Goal: Task Accomplishment & Management: Manage account settings

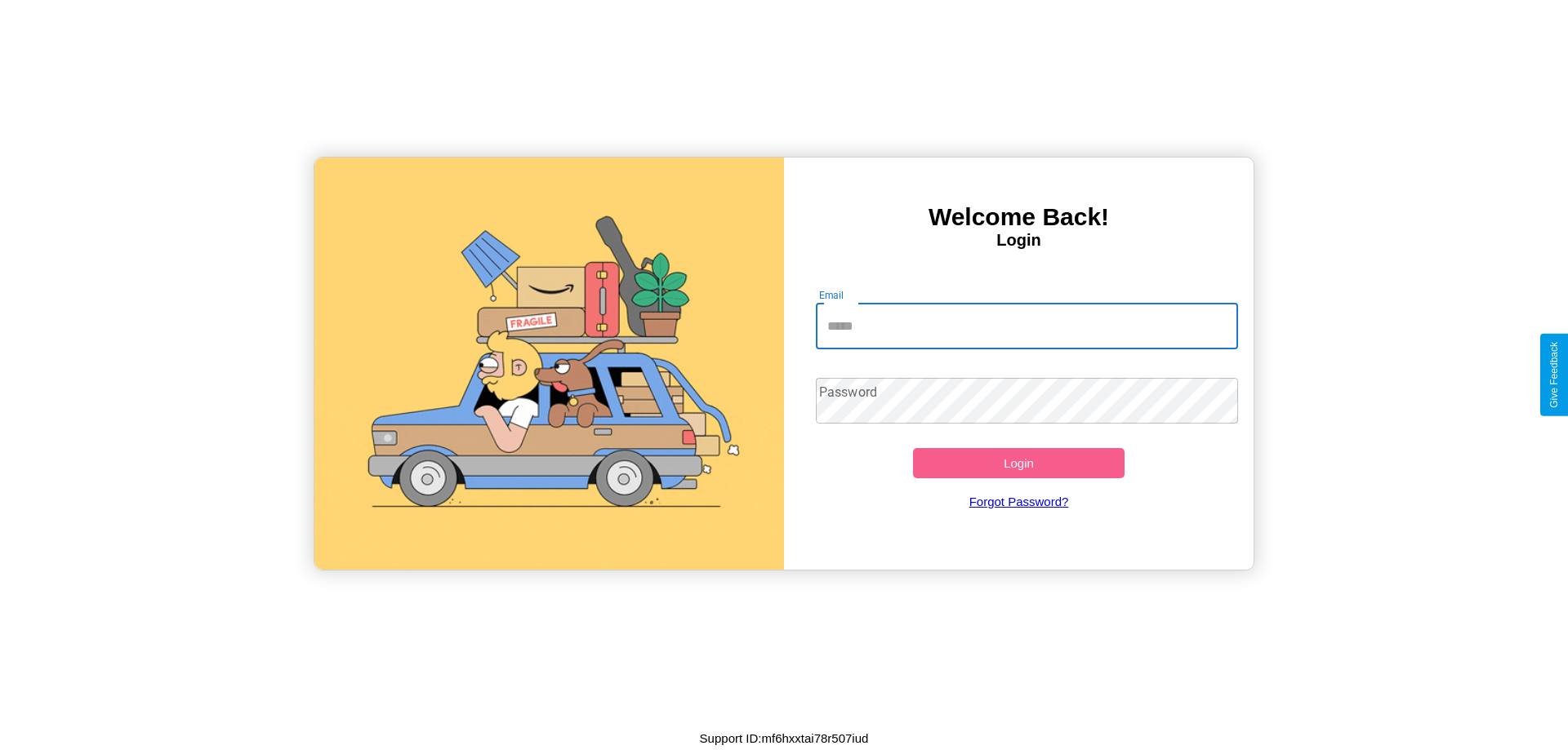
click at [1027, 326] on input "Email" at bounding box center [1028, 326] width 423 height 46
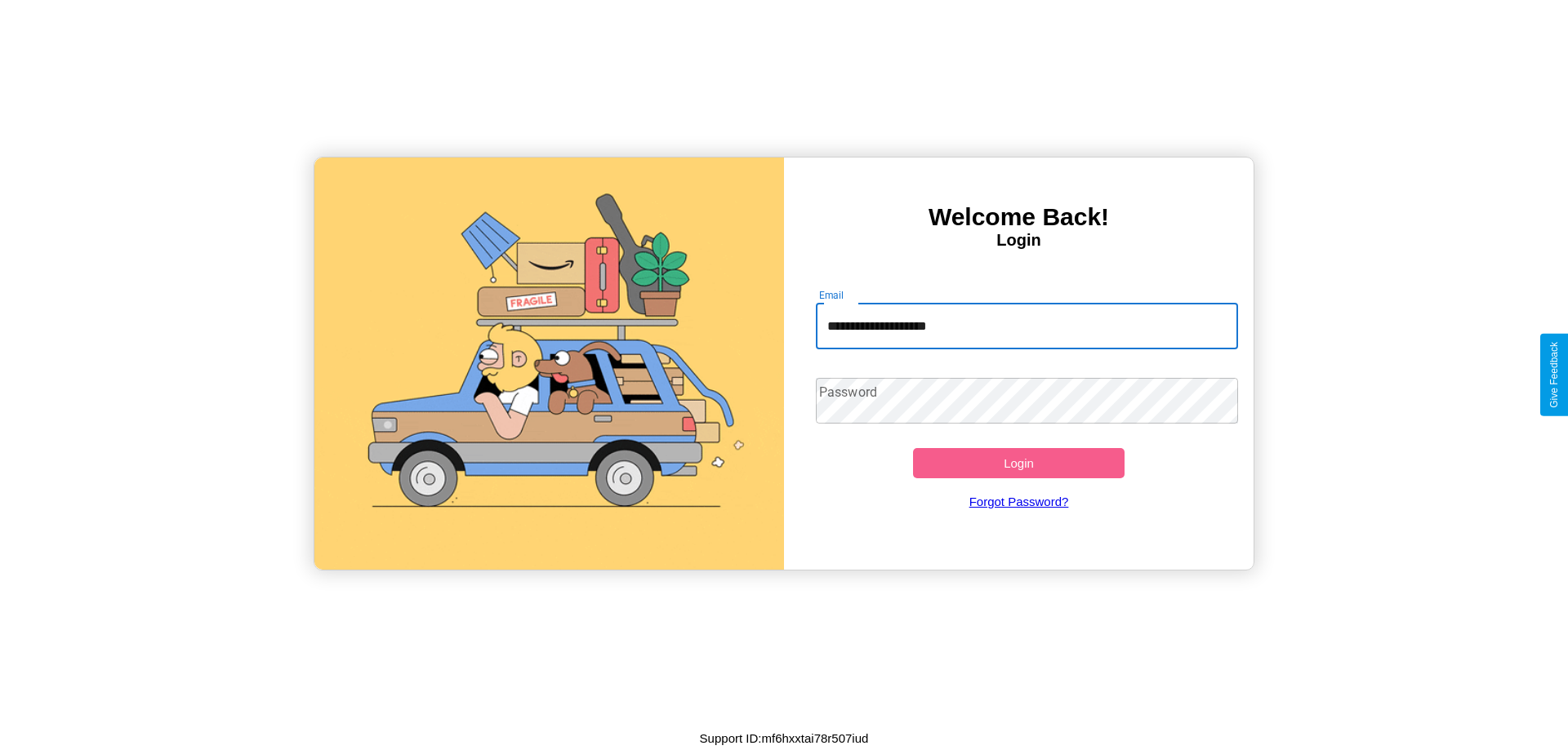
type input "**********"
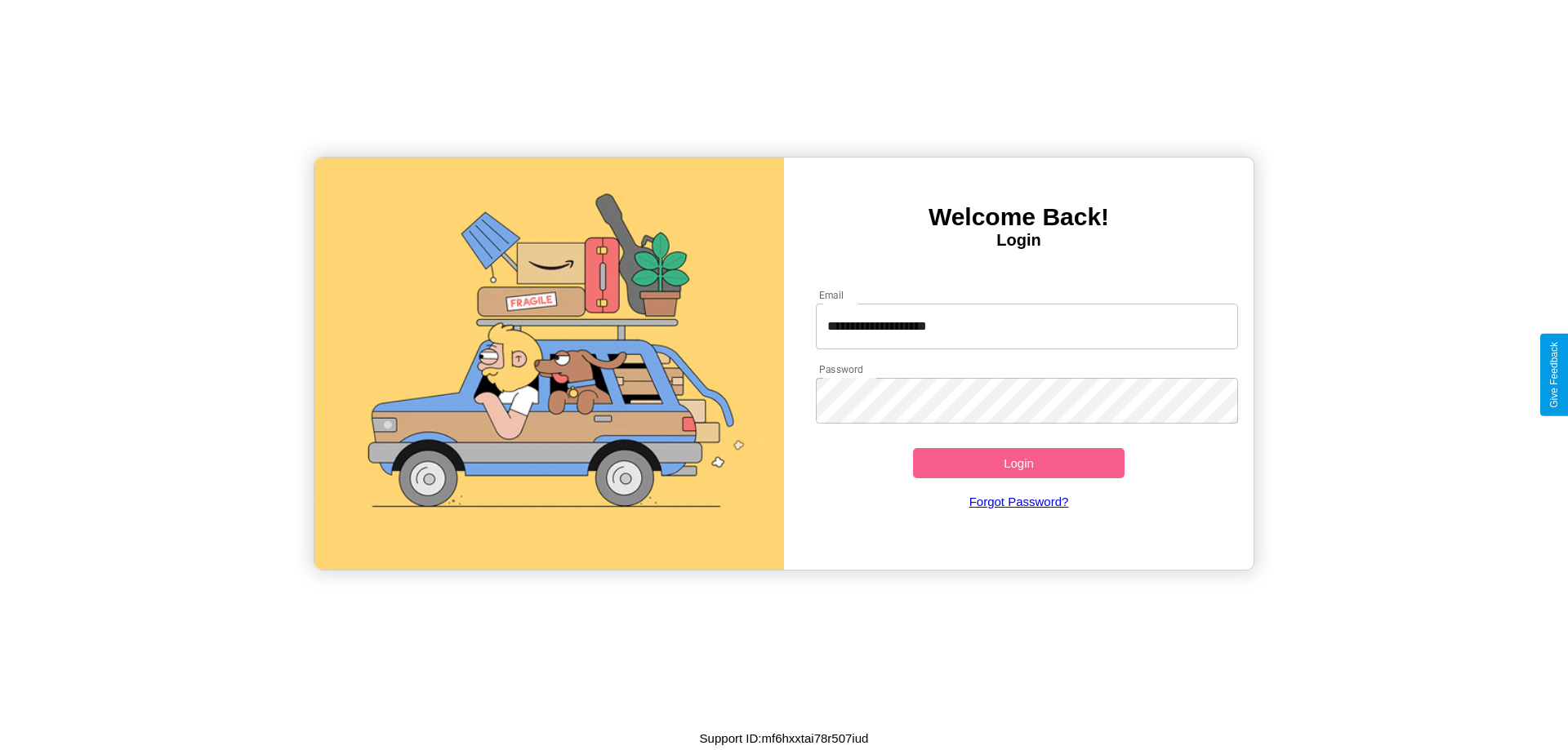
click at [1019, 463] on button "Login" at bounding box center [1019, 463] width 212 height 30
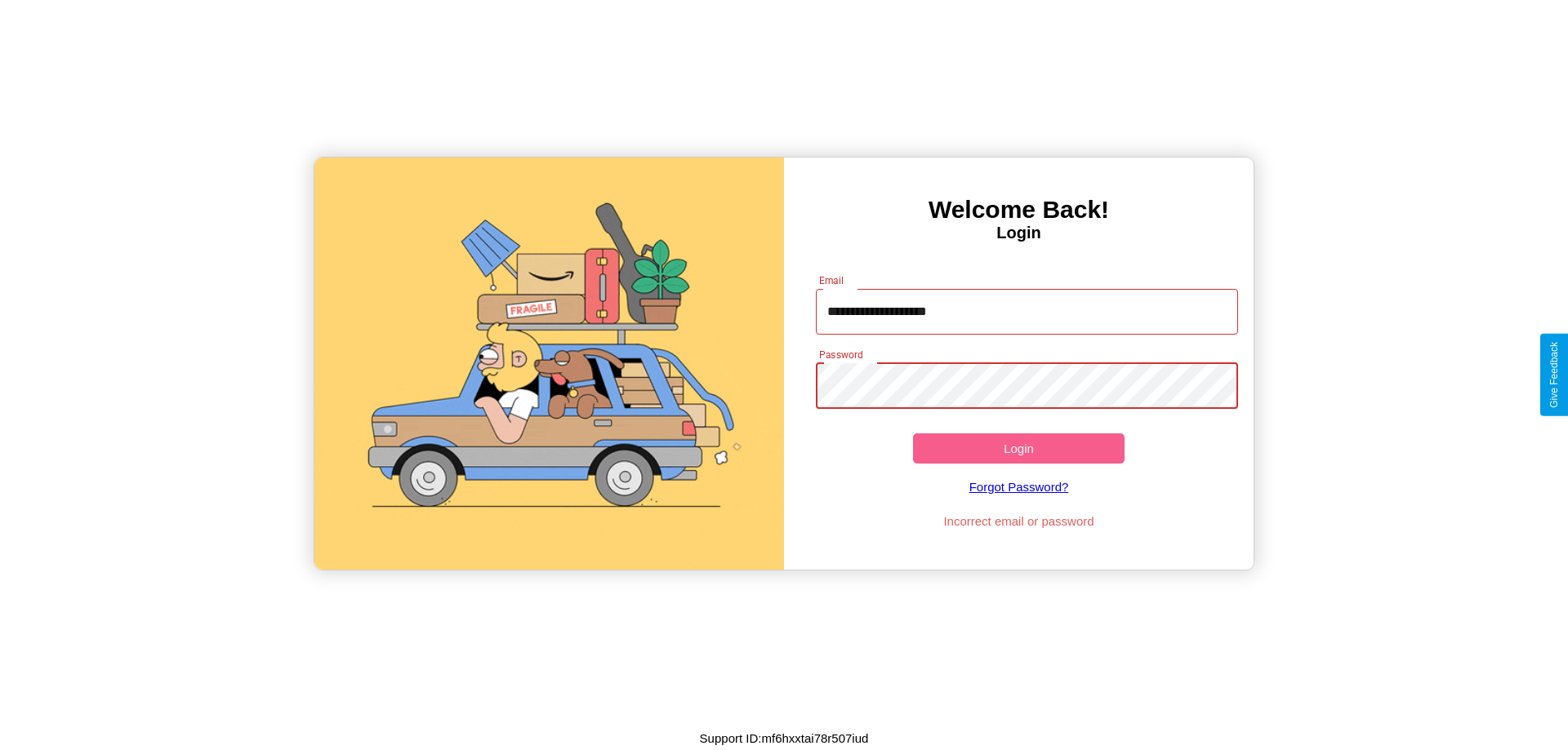
click at [1019, 448] on button "Login" at bounding box center [1019, 448] width 212 height 30
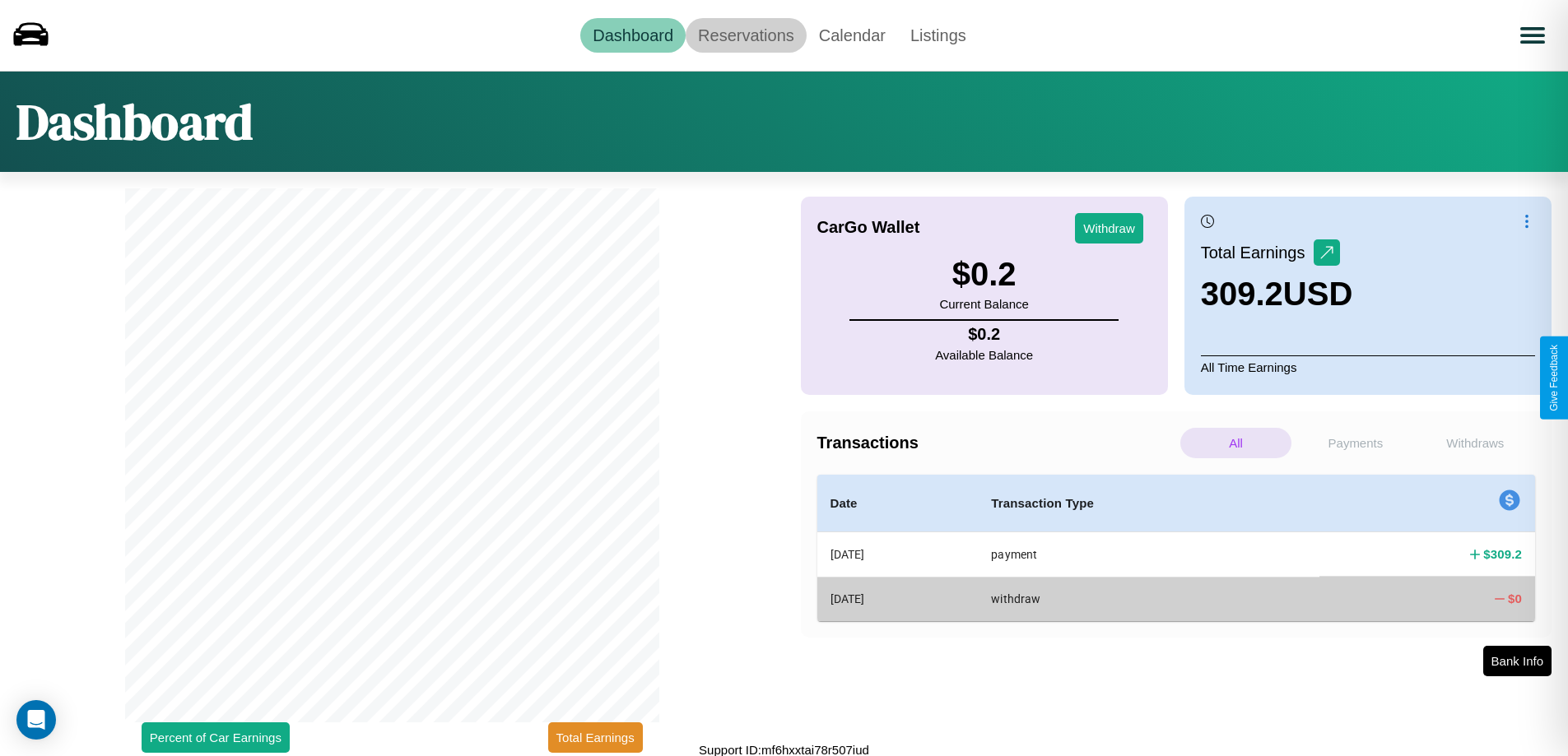
click at [746, 35] on link "Reservations" at bounding box center [747, 36] width 121 height 35
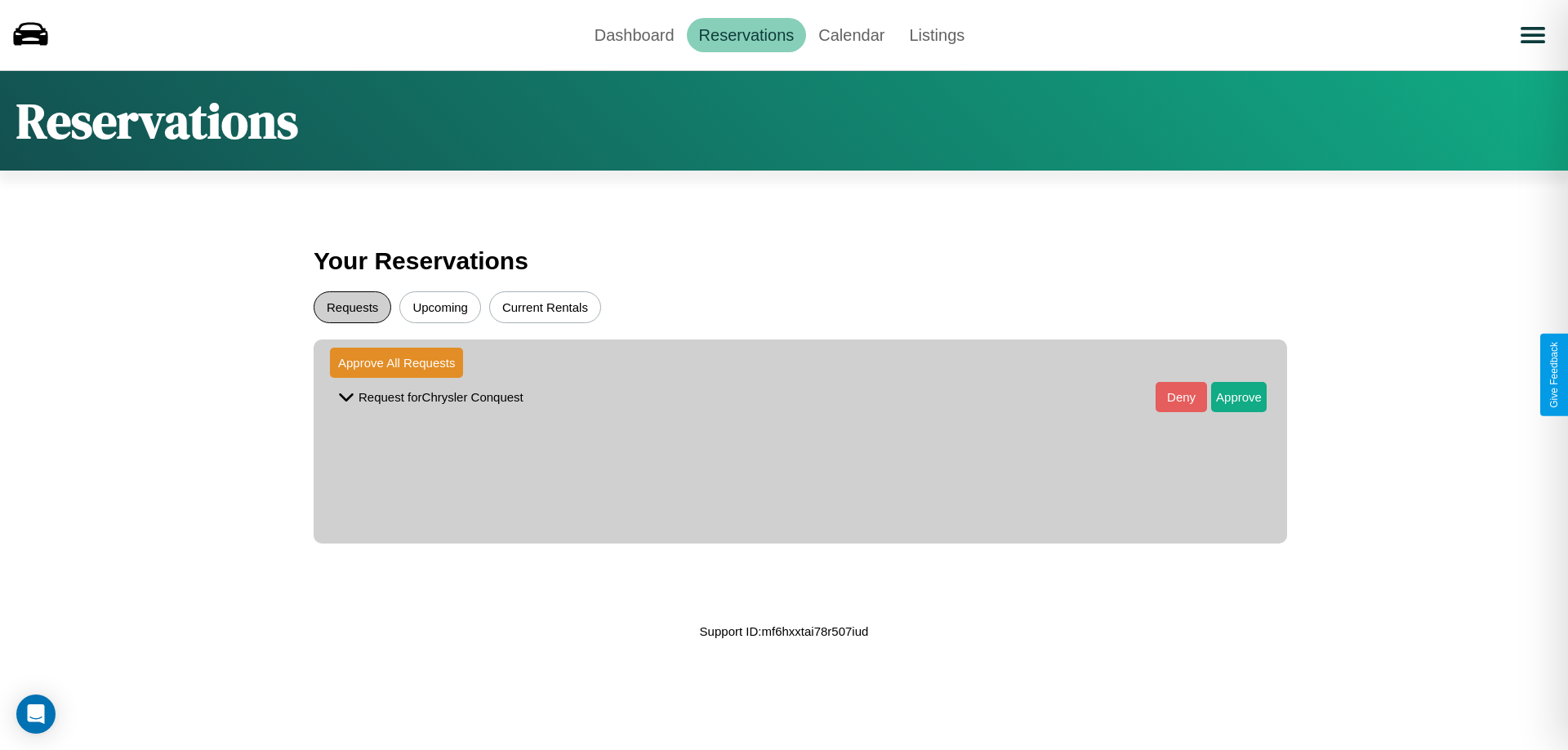
click at [352, 307] on button "Requests" at bounding box center [352, 307] width 77 height 32
click at [1227, 397] on button "Approve" at bounding box center [1239, 397] width 56 height 30
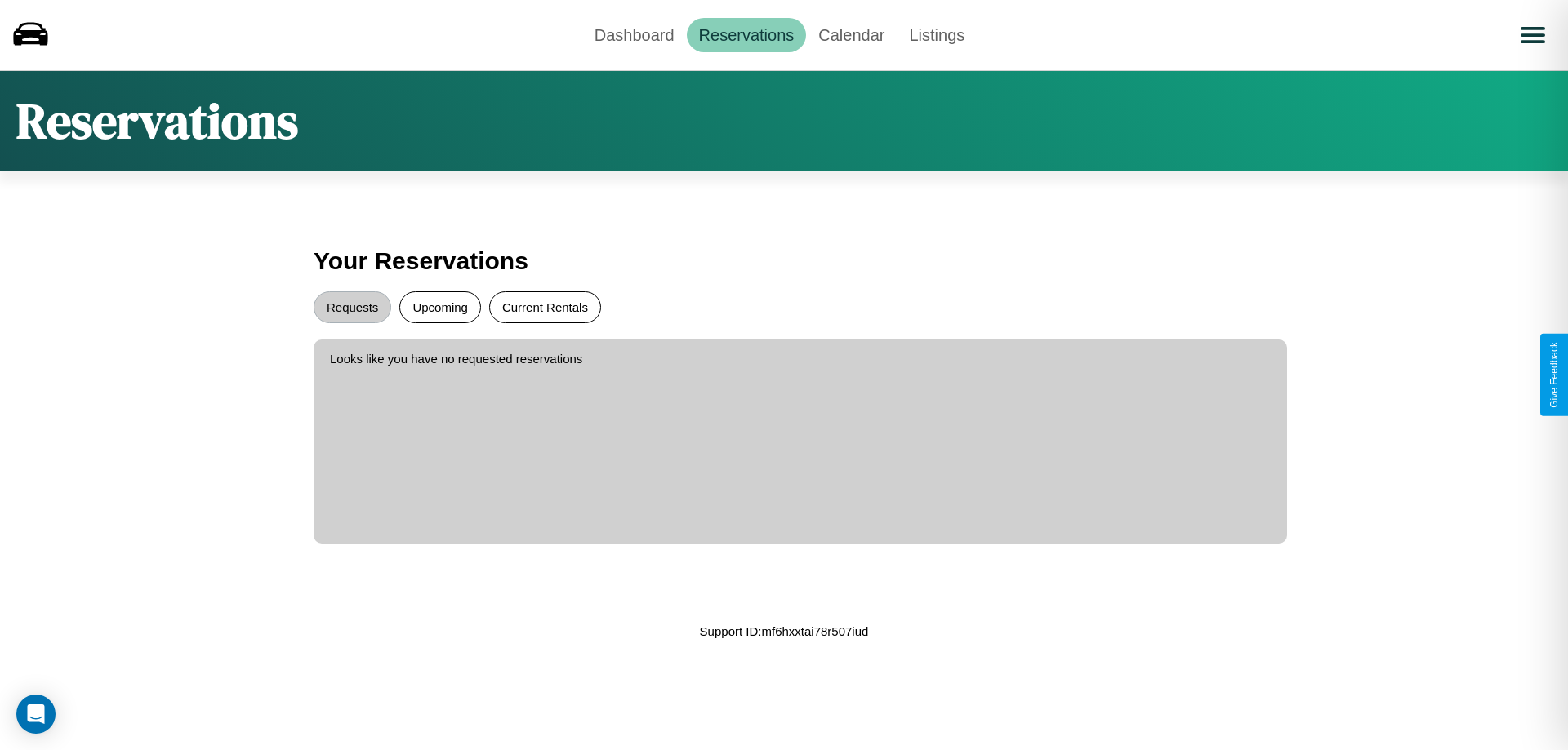
click at [545, 307] on button "Current Rentals" at bounding box center [546, 307] width 112 height 32
